Goal: Transaction & Acquisition: Book appointment/travel/reservation

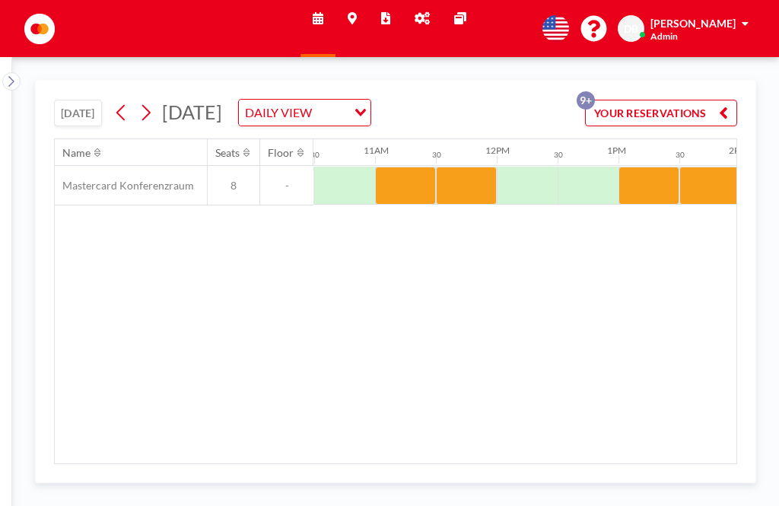
scroll to position [0, 1278]
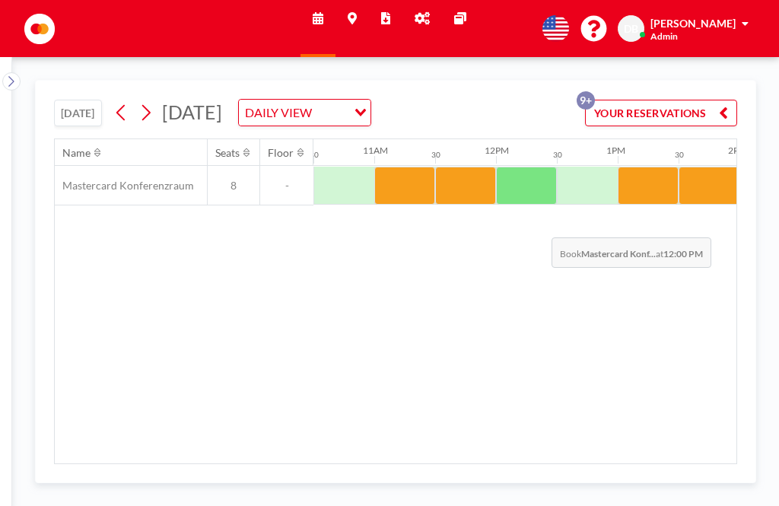
click at [539, 167] on div at bounding box center [526, 186] width 61 height 38
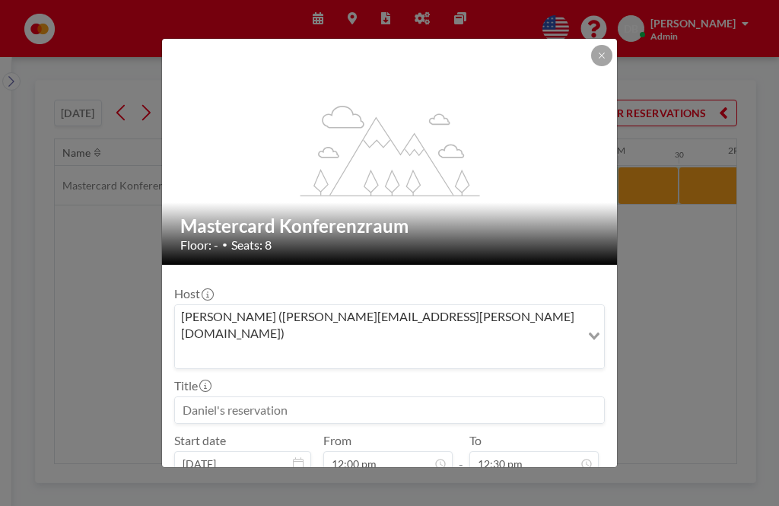
scroll to position [666, 0]
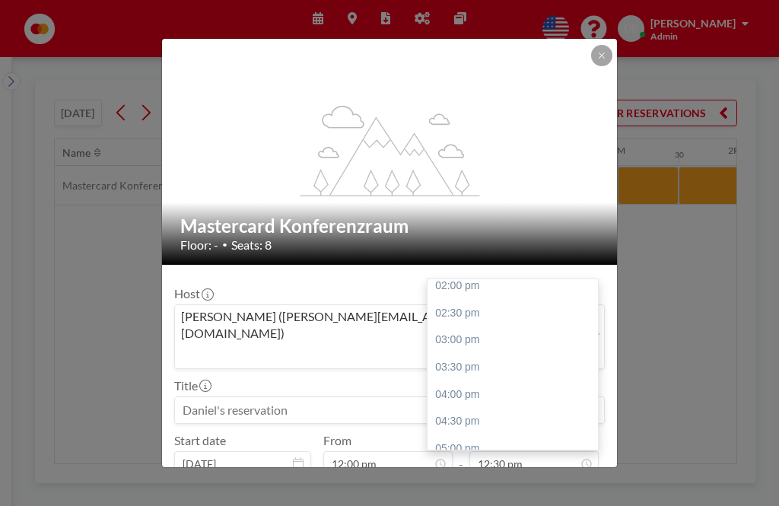
click at [485, 272] on div "02:00 pm" at bounding box center [515, 285] width 175 height 27
click at [512, 299] on div "03:30 pm" at bounding box center [515, 312] width 175 height 27
click at [469, 304] on div "01:00 pm" at bounding box center [515, 317] width 175 height 27
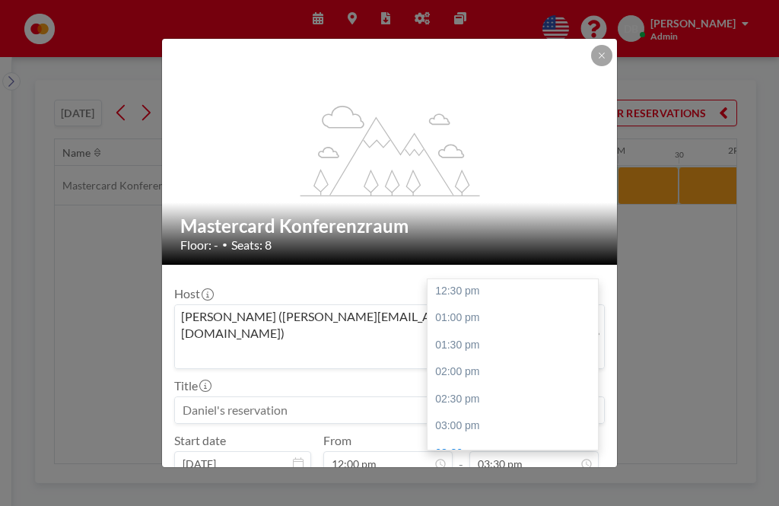
type input "01:00 pm"
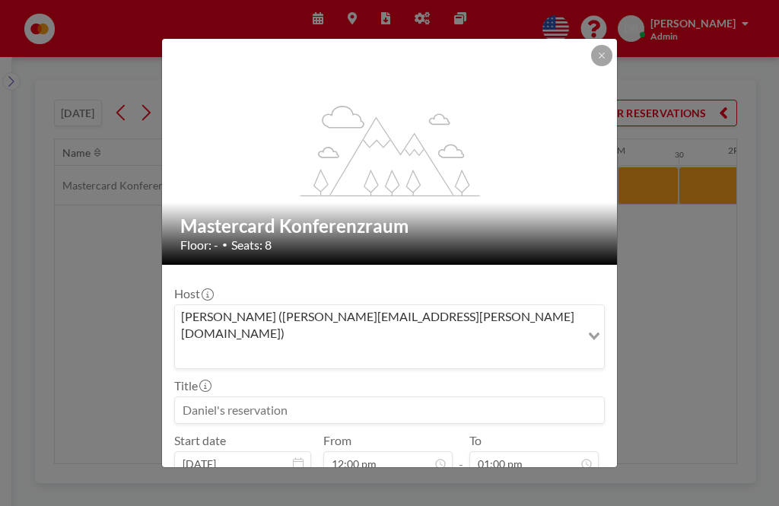
click at [286, 397] on input at bounding box center [389, 410] width 429 height 26
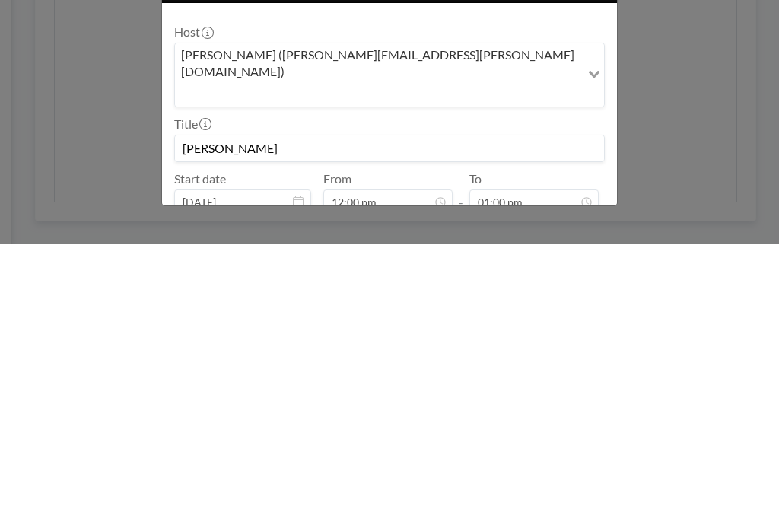
type input "[PERSON_NAME]"
click at [568, 489] on button "BOOK NOW" at bounding box center [566, 502] width 77 height 27
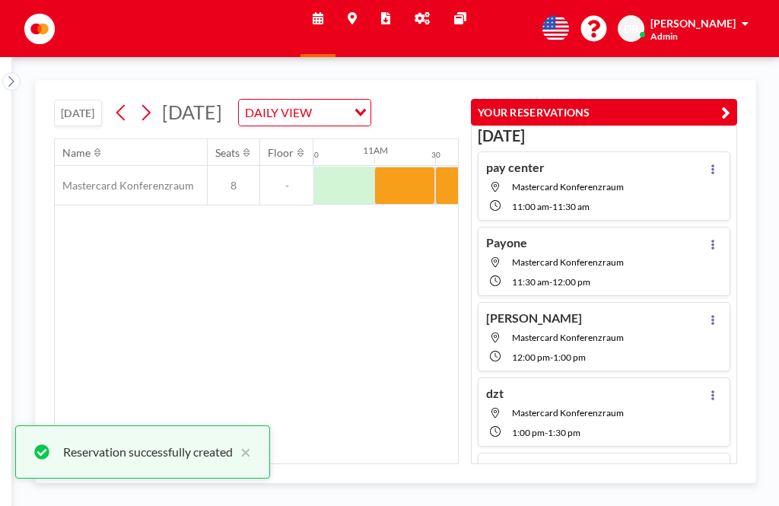
click at [730, 103] on icon "button" at bounding box center [725, 112] width 9 height 18
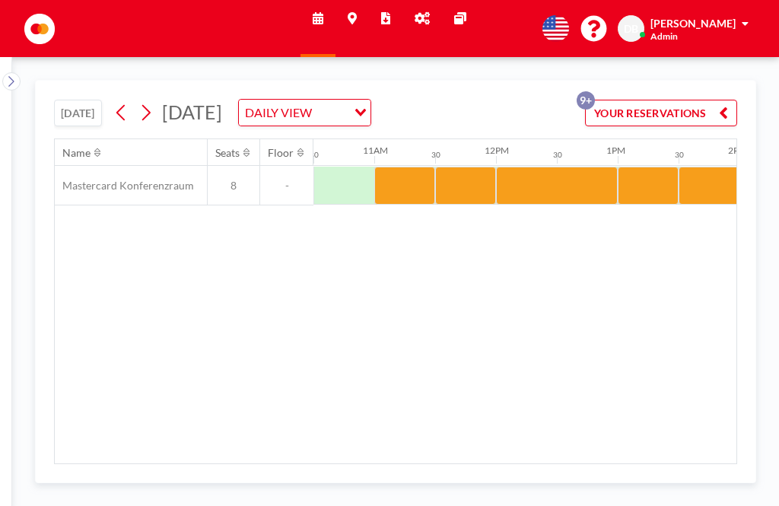
click at [564, 167] on div at bounding box center [557, 186] width 122 height 38
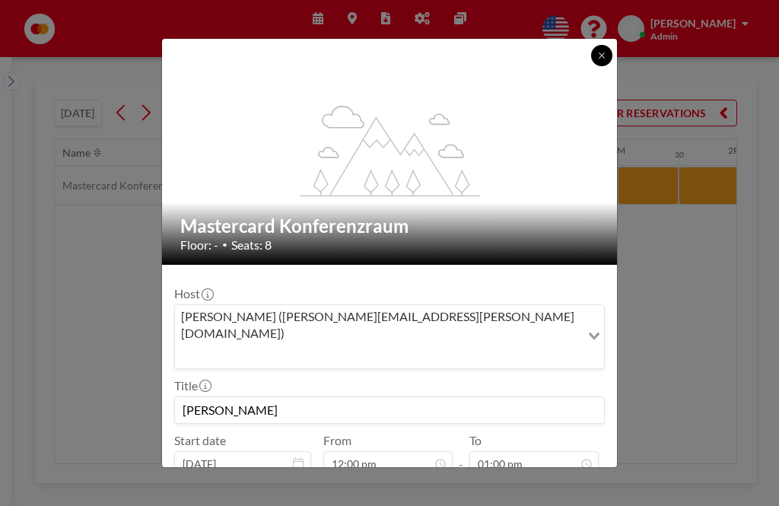
click at [592, 45] on button at bounding box center [601, 55] width 21 height 21
